Goal: Transaction & Acquisition: Download file/media

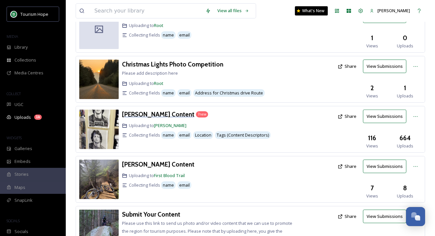
scroll to position [135, 0]
click at [150, 110] on h3 "[PERSON_NAME] Content" at bounding box center [158, 114] width 72 height 8
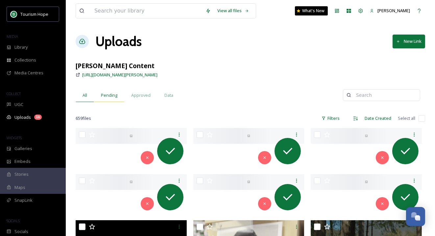
click at [107, 90] on div "Pending" at bounding box center [109, 94] width 30 height 13
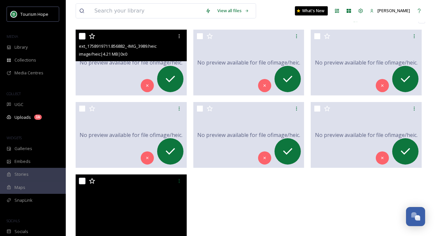
scroll to position [159, 0]
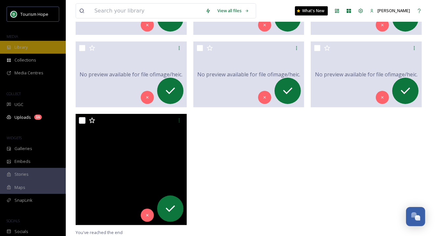
click at [32, 45] on div "Library" at bounding box center [33, 47] width 66 height 13
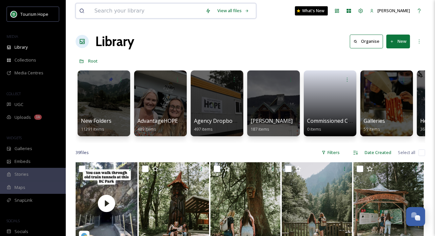
click at [123, 11] on input at bounding box center [146, 11] width 111 height 14
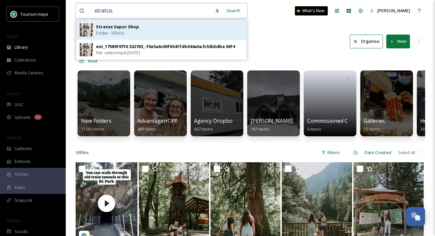
type input "stratus"
click at [138, 29] on div "Stratus Vapor Shop Folder - 1 file(s)" at bounding box center [169, 30] width 147 height 12
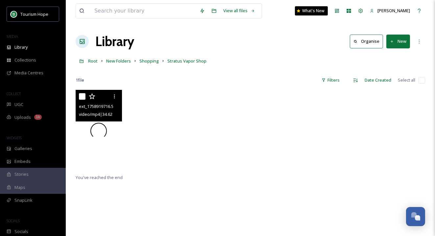
click at [113, 153] on div at bounding box center [99, 131] width 46 height 82
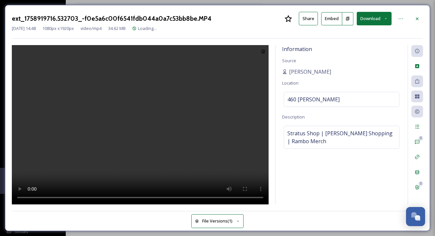
click at [154, 113] on video at bounding box center [140, 124] width 257 height 159
click at [375, 15] on button "Download" at bounding box center [374, 18] width 35 height 13
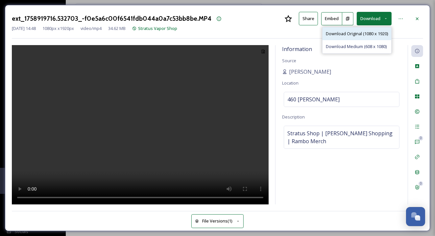
click at [371, 31] on span "Download Original (1080 x 1920)" at bounding box center [357, 34] width 62 height 6
